Goal: Find specific page/section: Find specific page/section

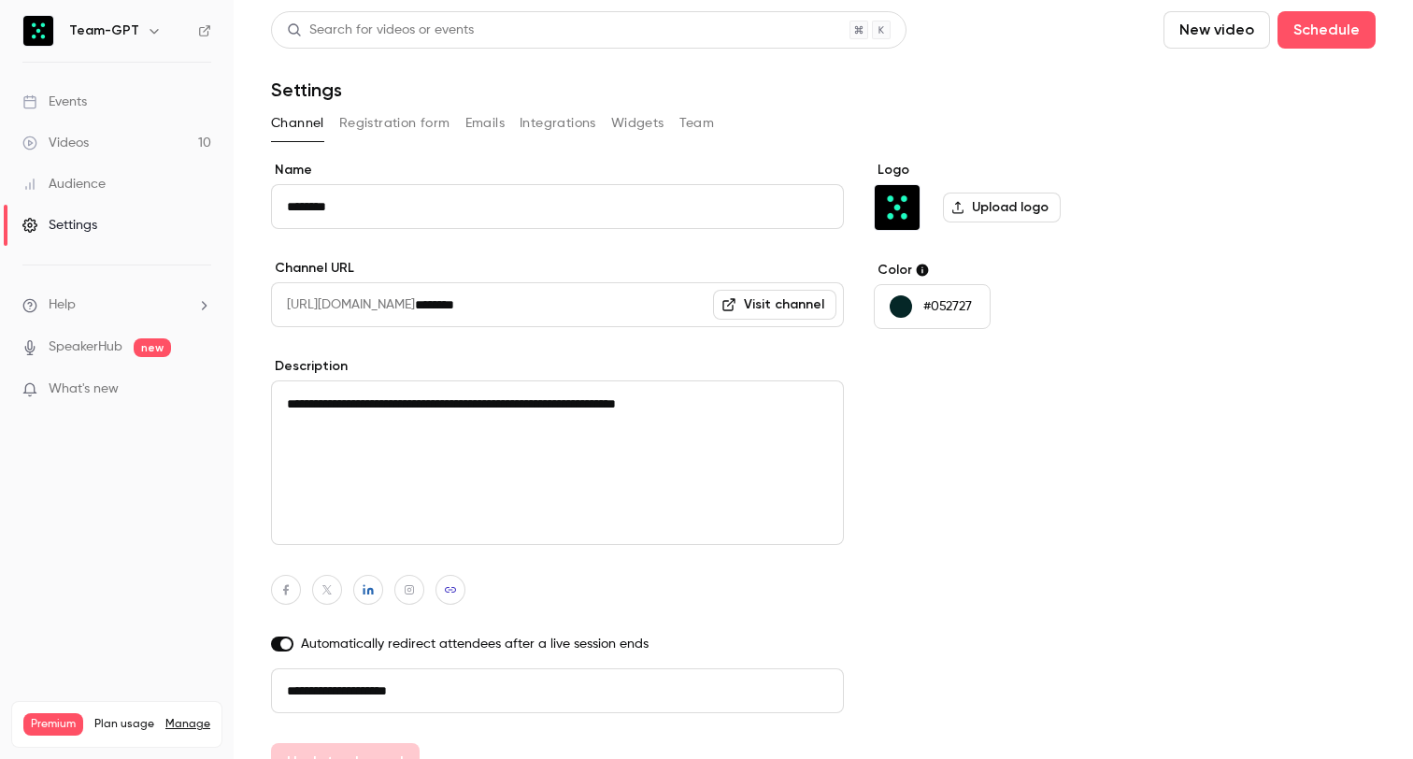
click at [89, 384] on span "What's new" at bounding box center [84, 389] width 70 height 20
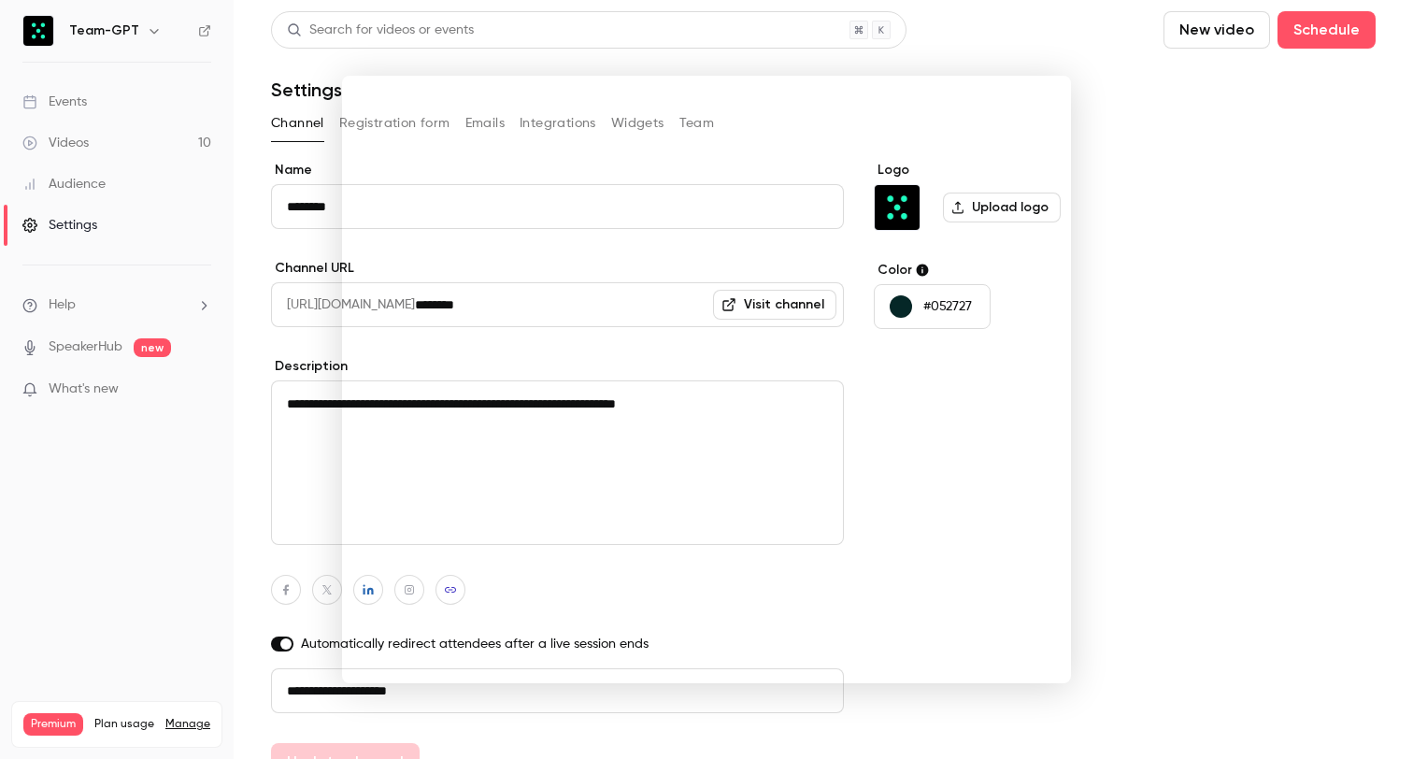
click at [1180, 119] on div at bounding box center [706, 379] width 1413 height 759
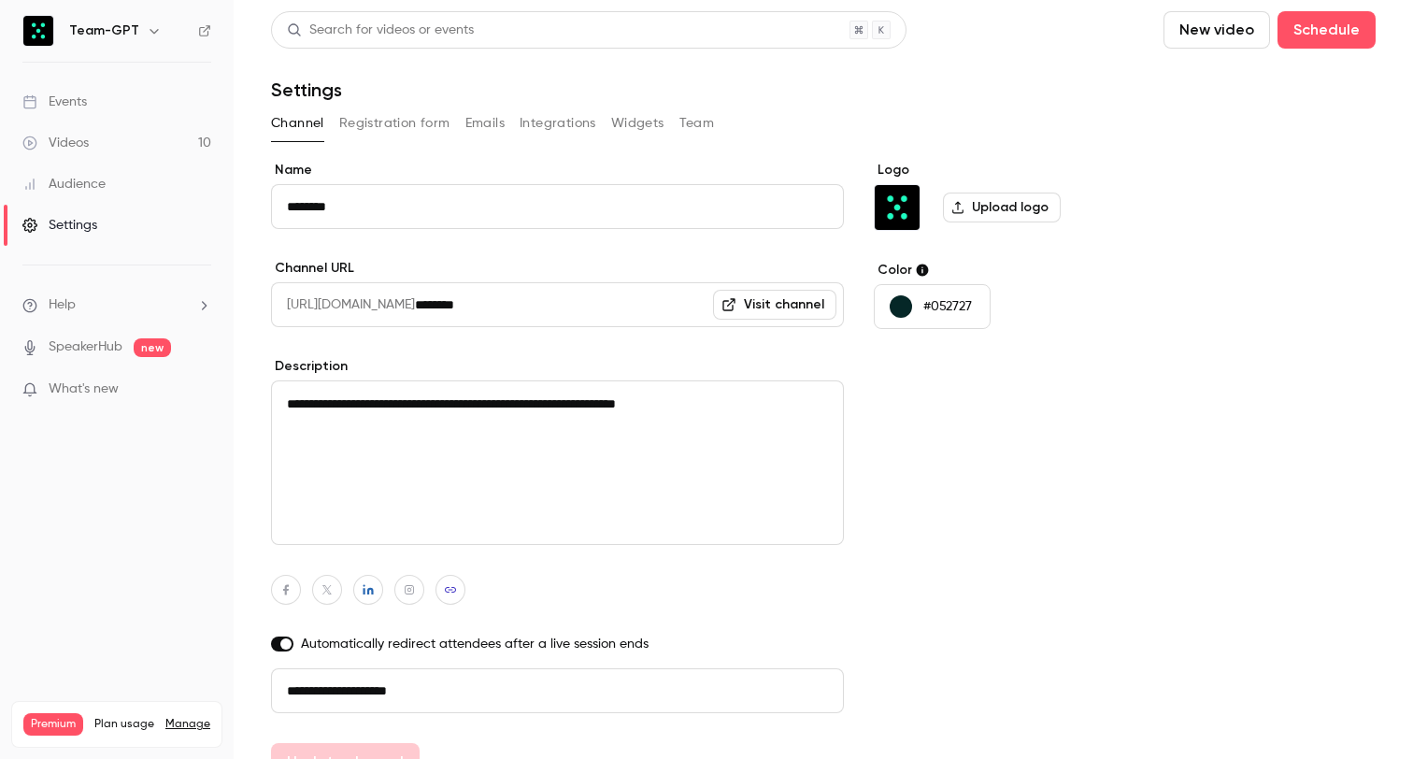
click at [107, 109] on link "Events" at bounding box center [117, 101] width 234 height 41
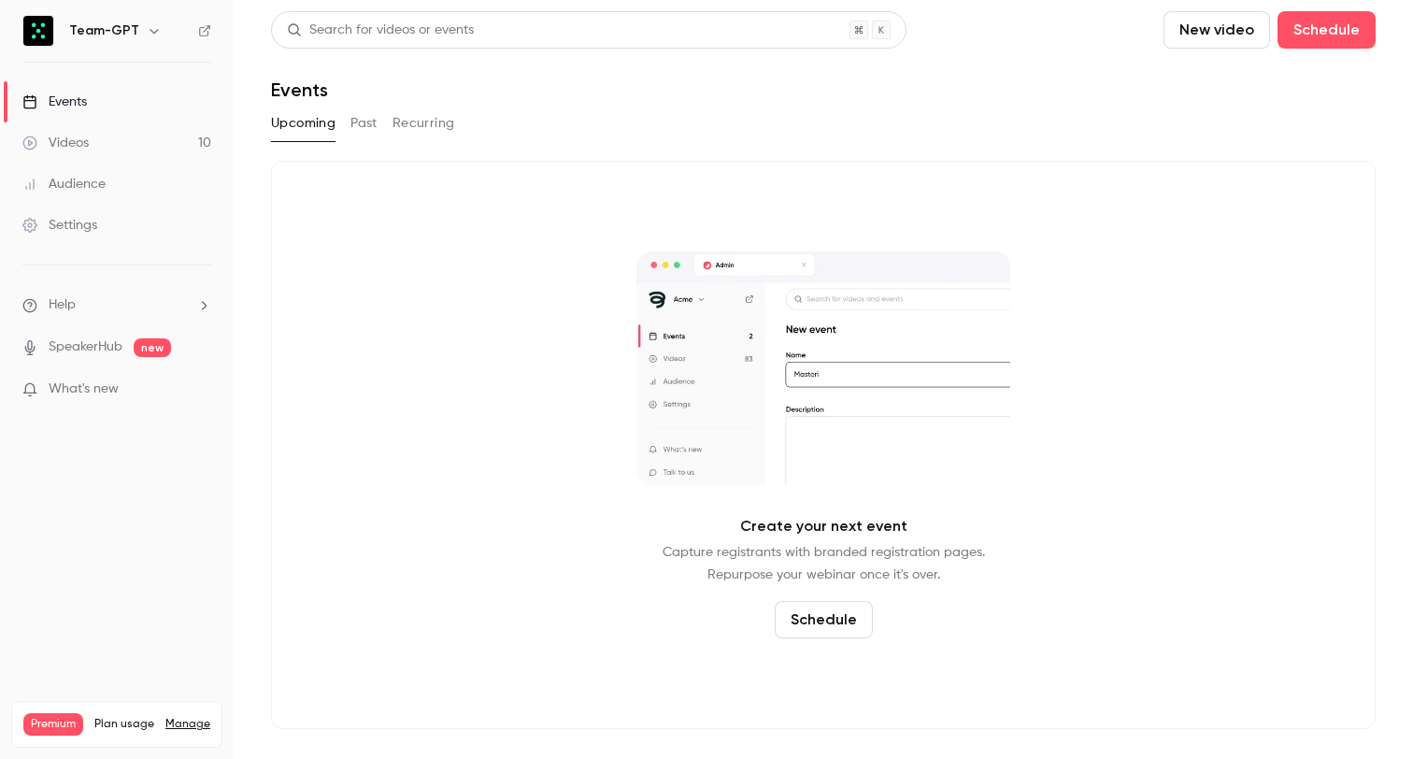
click at [185, 713] on div "Premium Plan usage Manage" at bounding box center [116, 724] width 187 height 22
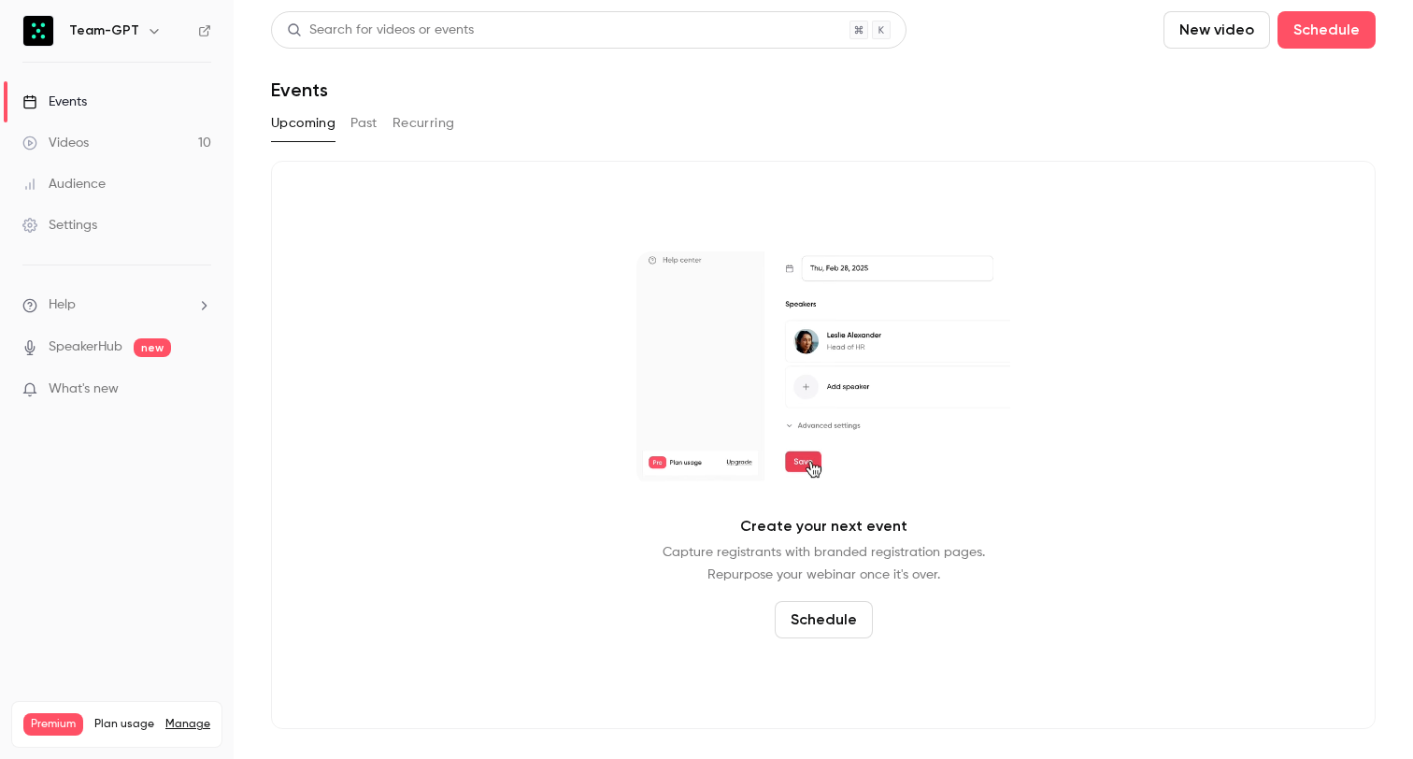
click at [189, 717] on link "Manage" at bounding box center [187, 724] width 45 height 15
